Goal: Transaction & Acquisition: Purchase product/service

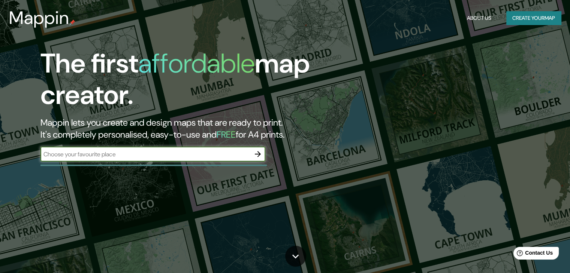
click at [212, 154] on input "text" at bounding box center [145, 154] width 210 height 9
type input "[GEOGRAPHIC_DATA]"
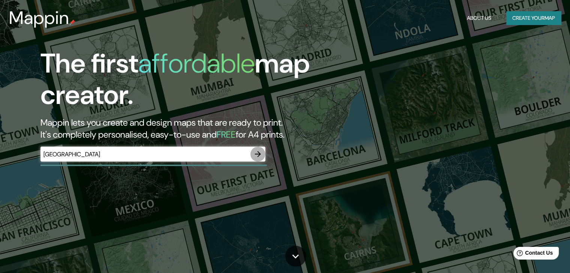
click at [255, 158] on icon "button" at bounding box center [257, 154] width 9 height 9
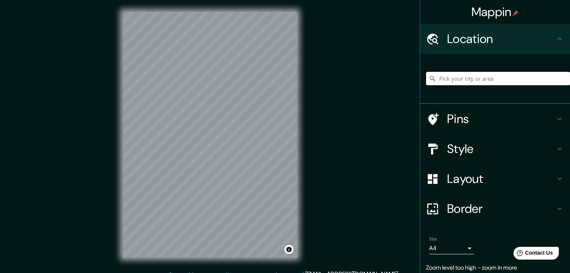
click at [489, 76] on input "Pick your city or area" at bounding box center [498, 78] width 144 height 13
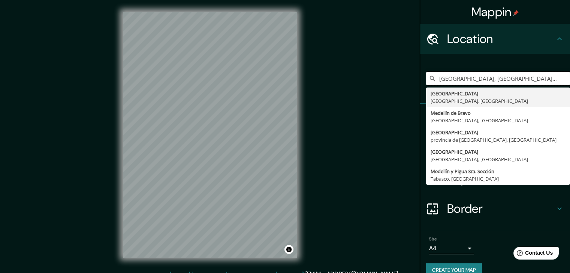
type input "[GEOGRAPHIC_DATA], [GEOGRAPHIC_DATA], [GEOGRAPHIC_DATA]"
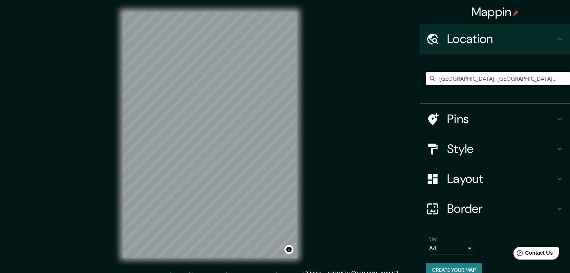
click at [469, 179] on h4 "Layout" at bounding box center [501, 179] width 108 height 15
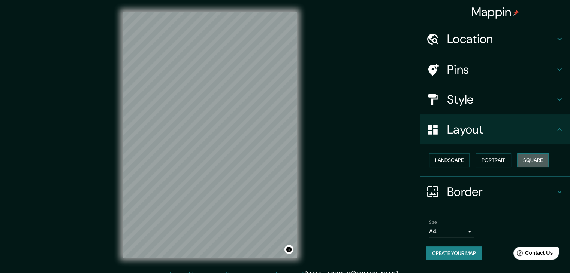
click at [527, 158] on button "Square" at bounding box center [532, 161] width 31 height 14
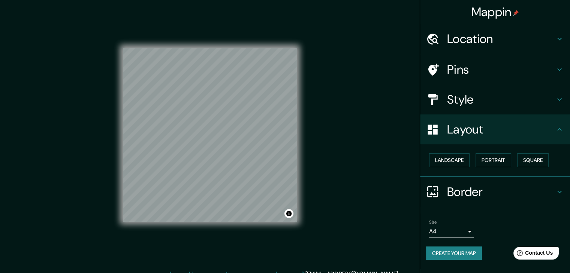
click at [475, 98] on h4 "Style" at bounding box center [501, 99] width 108 height 15
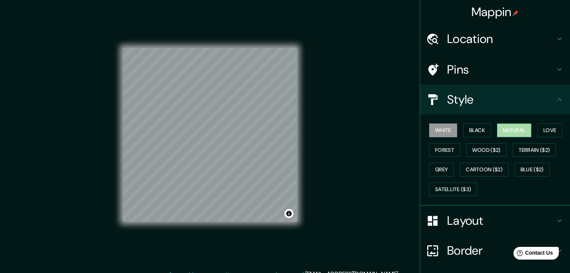
click at [515, 130] on button "Natural" at bounding box center [514, 131] width 34 height 14
click at [448, 150] on button "Forest" at bounding box center [444, 150] width 31 height 14
click at [510, 131] on button "Natural" at bounding box center [514, 131] width 34 height 14
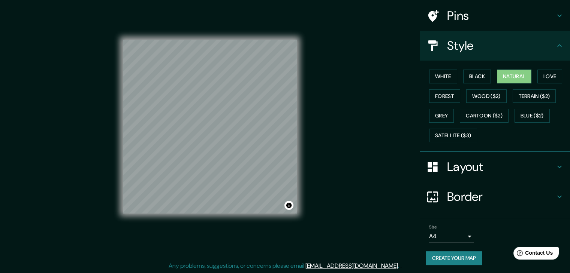
scroll to position [9, 0]
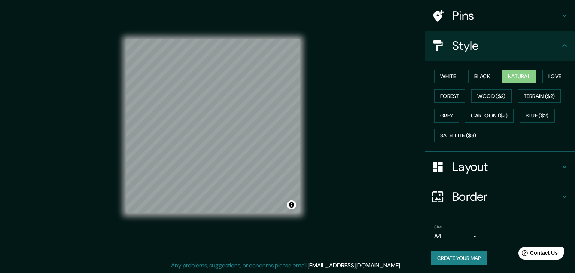
click at [456, 236] on body "Mappin Location [GEOGRAPHIC_DATA], [GEOGRAPHIC_DATA], [GEOGRAPHIC_DATA] [GEOGRA…" at bounding box center [287, 127] width 575 height 273
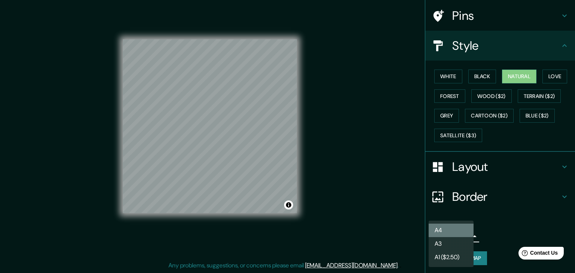
click at [454, 231] on li "A4" at bounding box center [451, 230] width 45 height 13
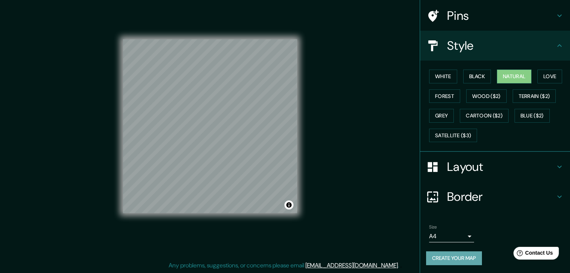
click at [465, 255] on button "Create your map" at bounding box center [454, 259] width 56 height 14
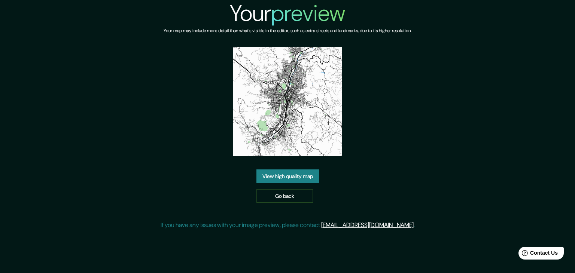
click at [305, 115] on img at bounding box center [287, 101] width 109 height 109
click at [290, 177] on link "View high quality map" at bounding box center [288, 177] width 63 height 14
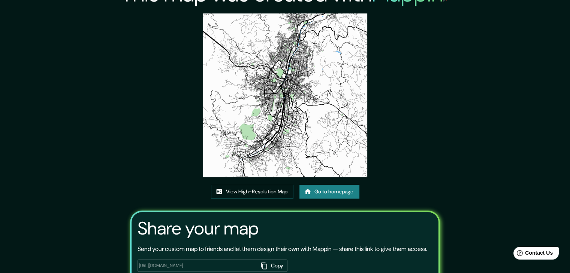
scroll to position [3, 0]
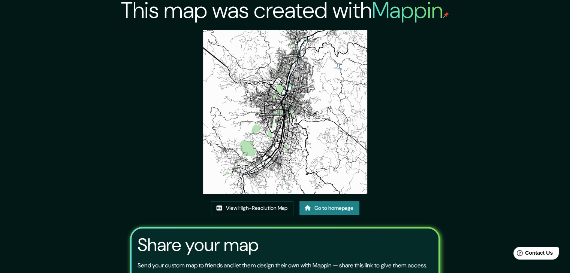
click at [293, 69] on img at bounding box center [285, 112] width 164 height 164
click at [405, 186] on div "This map was created with Mappin View High-Resolution Map Go to homepage Share …" at bounding box center [285, 168] width 328 height 342
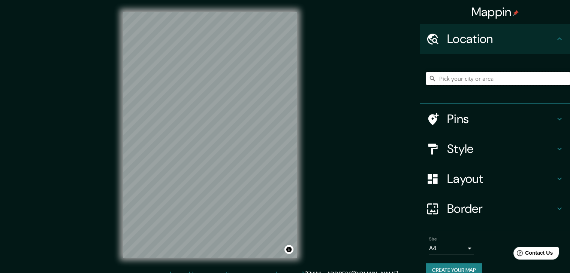
click at [503, 82] on input "Pick your city or area" at bounding box center [498, 78] width 144 height 13
type input "[GEOGRAPHIC_DATA], [GEOGRAPHIC_DATA], [GEOGRAPHIC_DATA]"
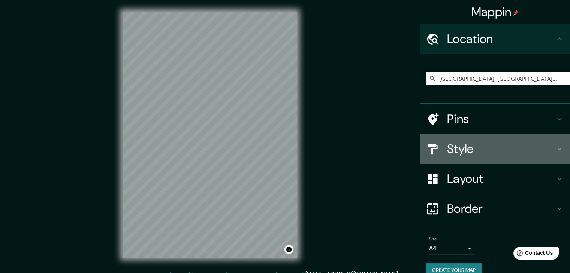
click at [472, 154] on h4 "Style" at bounding box center [501, 149] width 108 height 15
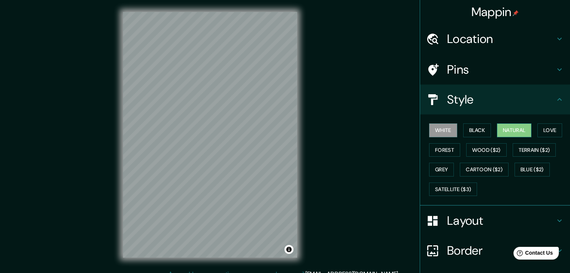
click at [518, 128] on button "Natural" at bounding box center [514, 131] width 34 height 14
